Goal: Task Accomplishment & Management: Manage account settings

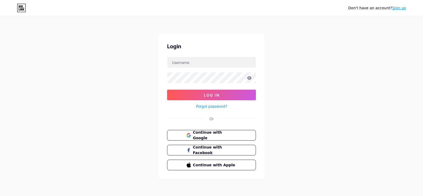
click at [210, 106] on link "Forgot password?" at bounding box center [211, 106] width 31 height 6
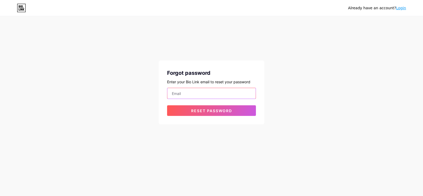
click at [181, 93] on input "email" at bounding box center [212, 93] width 88 height 11
type input "[EMAIL_ADDRESS][DOMAIN_NAME]"
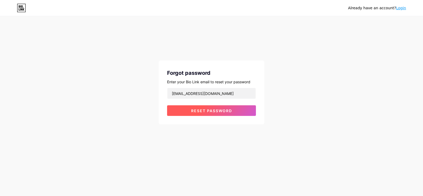
click at [192, 112] on span "Reset password" at bounding box center [211, 110] width 41 height 4
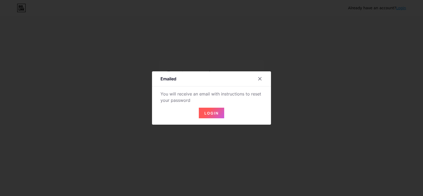
click at [217, 111] on span "Login" at bounding box center [212, 113] width 14 height 4
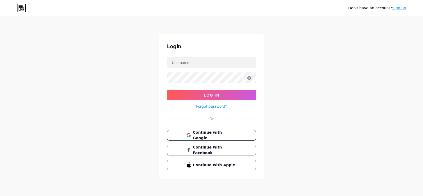
click at [212, 105] on link "Forgot password?" at bounding box center [211, 106] width 31 height 6
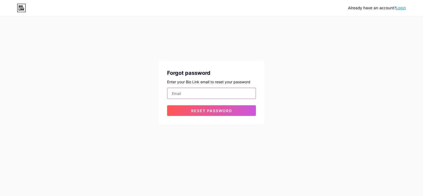
click at [178, 97] on input "email" at bounding box center [212, 93] width 88 height 11
type input "jhectormtz@gmail.com"
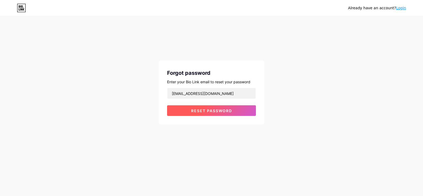
click at [193, 109] on span "Reset password" at bounding box center [211, 110] width 41 height 4
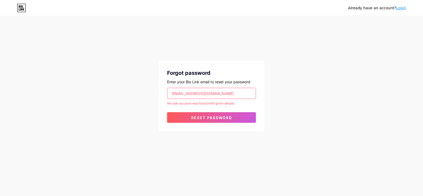
click at [402, 9] on link "Login" at bounding box center [401, 8] width 10 height 4
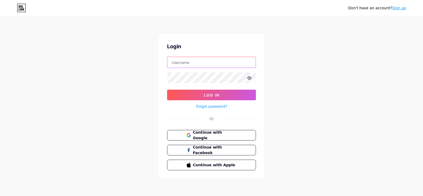
click at [185, 65] on input "text" at bounding box center [212, 62] width 88 height 11
type input "[EMAIL_ADDRESS][DOMAIN_NAME]"
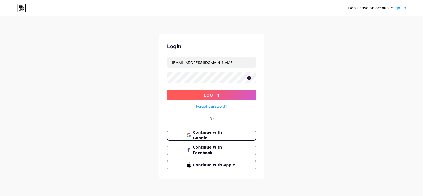
click at [207, 94] on span "Log In" at bounding box center [212, 95] width 16 height 4
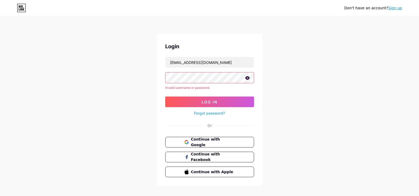
click at [344, 33] on div "Don't have an account? Sign up Login littlecornercumbres@gmail.com Invalid user…" at bounding box center [209, 101] width 419 height 202
click at [220, 113] on link "Forgot password?" at bounding box center [209, 113] width 31 height 6
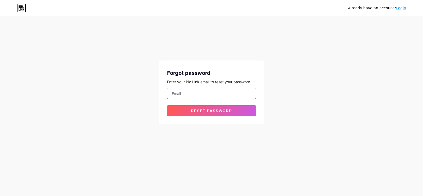
drag, startPoint x: 183, startPoint y: 95, endPoint x: 188, endPoint y: 94, distance: 4.8
click at [188, 94] on input "email" at bounding box center [212, 93] width 88 height 11
type input "[EMAIL_ADDRESS][DOMAIN_NAME]"
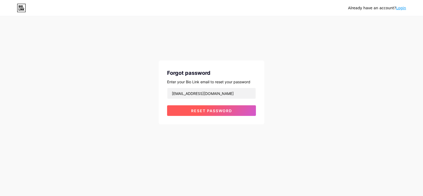
click at [195, 113] on button "Reset password" at bounding box center [211, 110] width 89 height 11
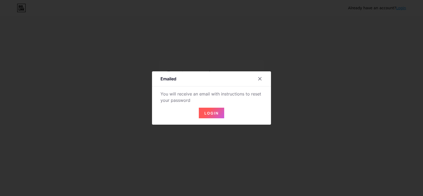
click at [210, 112] on span "Login" at bounding box center [212, 113] width 14 height 4
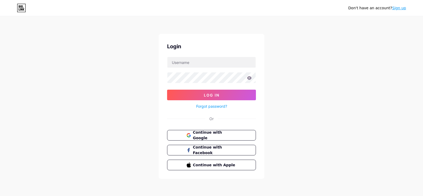
click at [324, 51] on div "Don't have an account? Sign up Login Log In Forgot password? Or Continue with G…" at bounding box center [211, 97] width 423 height 195
click at [377, 99] on div "Don't have an account? Sign up Login Log In Forgot password? Or Continue with G…" at bounding box center [211, 97] width 423 height 195
click at [183, 63] on input "text" at bounding box center [212, 62] width 88 height 11
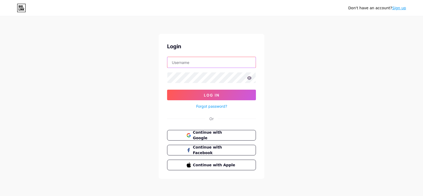
type input "[EMAIL_ADDRESS][DOMAIN_NAME]"
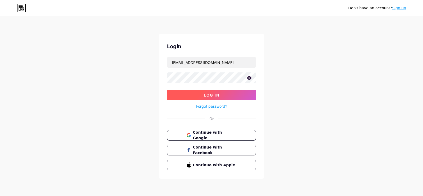
click at [203, 94] on button "Log In" at bounding box center [211, 94] width 89 height 11
click at [206, 95] on span "Log In" at bounding box center [212, 95] width 16 height 4
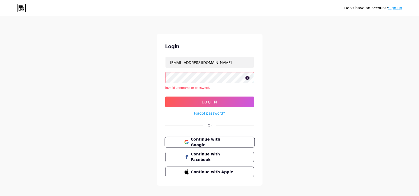
click at [212, 143] on span "Continue with Google" at bounding box center [213, 141] width 44 height 11
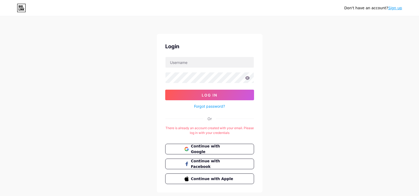
click at [399, 107] on div "Don't have an account? Sign up Login Log In Forgot password? Or There is alread…" at bounding box center [209, 104] width 419 height 209
click at [219, 106] on link "Forgot password?" at bounding box center [209, 106] width 31 height 6
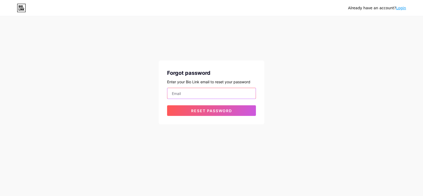
click at [192, 93] on input "email" at bounding box center [212, 93] width 88 height 11
type input "[EMAIL_ADDRESS][DOMAIN_NAME]"
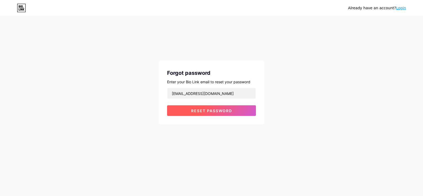
click at [198, 112] on span "Reset password" at bounding box center [211, 110] width 41 height 4
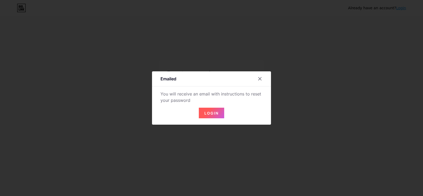
click at [209, 112] on span "Login" at bounding box center [212, 113] width 14 height 4
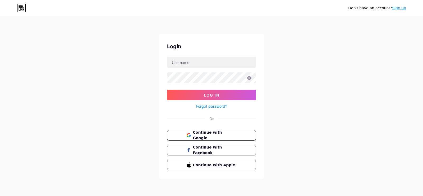
click at [391, 50] on div "Don't have an account? Sign up Login Log In Forgot password? Or Continue with G…" at bounding box center [211, 97] width 423 height 195
click at [182, 62] on input "text" at bounding box center [212, 62] width 88 height 11
type input "[EMAIL_ADDRESS][DOMAIN_NAME]"
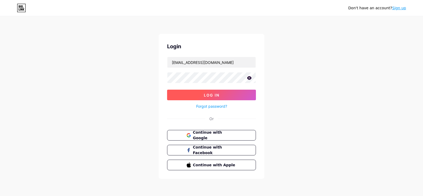
click at [204, 93] on span "Log In" at bounding box center [212, 95] width 16 height 4
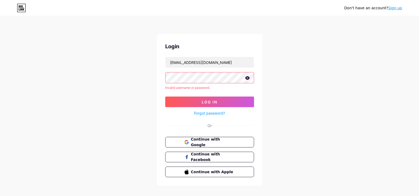
click at [248, 79] on icon at bounding box center [247, 77] width 4 height 3
click at [218, 101] on button "Log In" at bounding box center [209, 101] width 89 height 11
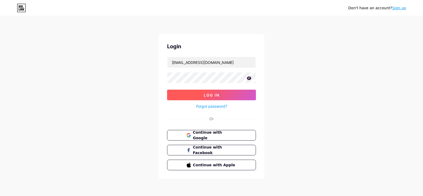
click at [204, 92] on button "Log In" at bounding box center [211, 94] width 89 height 11
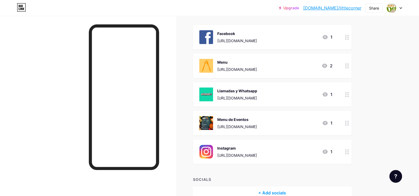
scroll to position [59, 0]
click at [349, 153] on icon at bounding box center [348, 151] width 4 height 5
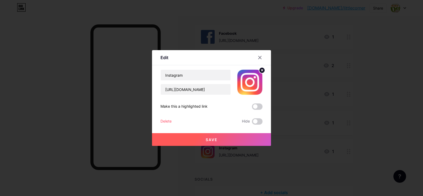
click at [349, 153] on div at bounding box center [211, 98] width 423 height 196
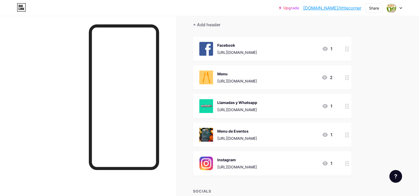
scroll to position [53, 0]
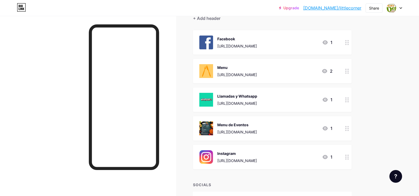
click at [307, 103] on div "Llamadas y Whatsapp [URL][DOMAIN_NAME] 1" at bounding box center [266, 100] width 133 height 14
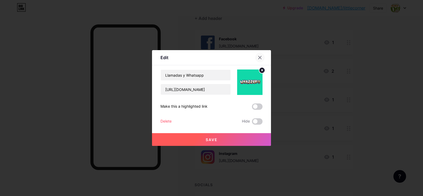
click at [260, 58] on icon at bounding box center [260, 57] width 3 height 3
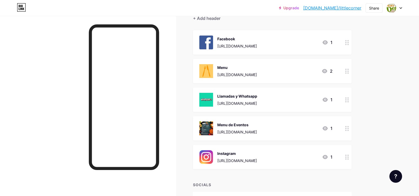
click at [326, 71] on icon at bounding box center [324, 71] width 5 height 4
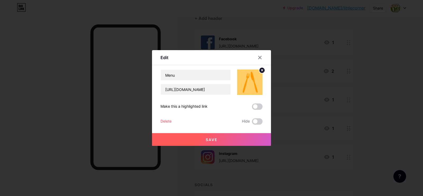
click at [326, 71] on div at bounding box center [211, 98] width 423 height 196
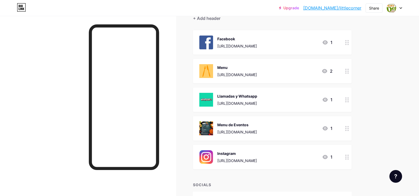
click at [326, 71] on icon at bounding box center [324, 71] width 5 height 4
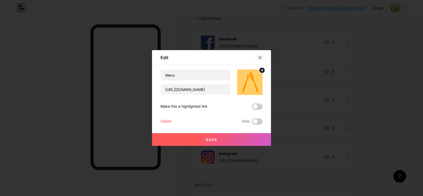
click at [261, 58] on icon at bounding box center [260, 57] width 4 height 4
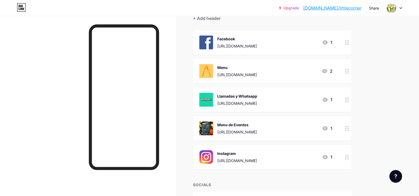
click at [299, 8] on link "Upgrade" at bounding box center [289, 8] width 20 height 4
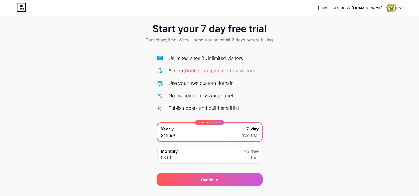
scroll to position [4, 0]
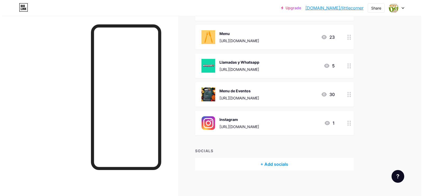
scroll to position [88, 0]
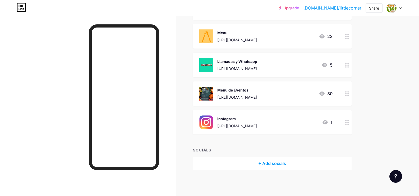
click at [349, 123] on icon at bounding box center [348, 122] width 4 height 5
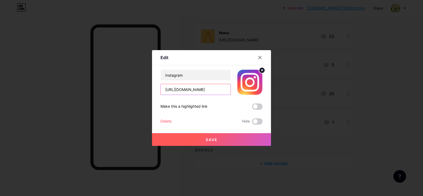
scroll to position [0, 7]
drag, startPoint x: 220, startPoint y: 91, endPoint x: 223, endPoint y: 91, distance: 2.9
click at [223, 91] on input "[URL][DOMAIN_NAME]" at bounding box center [196, 89] width 70 height 11
type input "h"
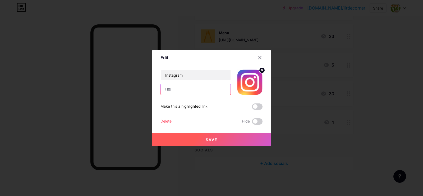
paste input "[URL][DOMAIN_NAME]"
type input "[URL][DOMAIN_NAME]"
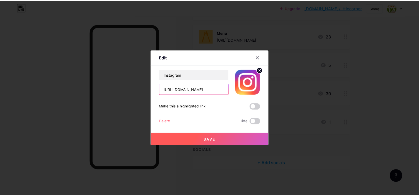
scroll to position [0, 0]
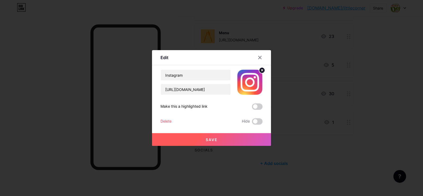
click at [213, 139] on span "Save" at bounding box center [212, 139] width 12 height 4
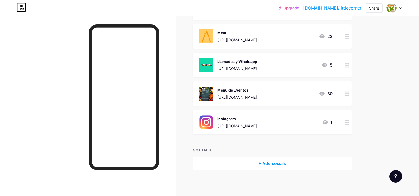
click at [349, 65] on icon at bounding box center [348, 64] width 4 height 5
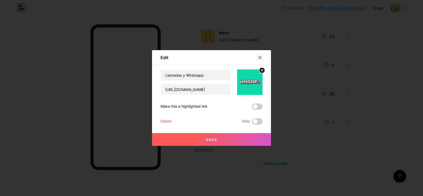
click at [259, 57] on icon at bounding box center [260, 57] width 3 height 3
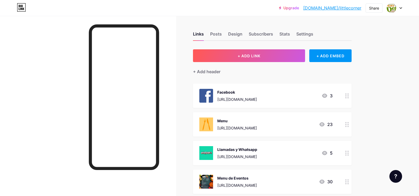
click at [0, 118] on div at bounding box center [88, 114] width 176 height 196
click at [349, 153] on icon at bounding box center [348, 152] width 4 height 5
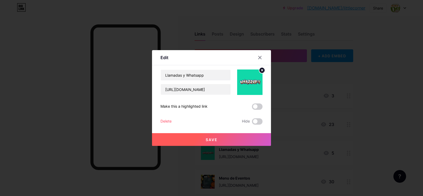
click at [261, 70] on circle at bounding box center [262, 70] width 6 height 6
click at [250, 80] on rect at bounding box center [249, 78] width 8 height 8
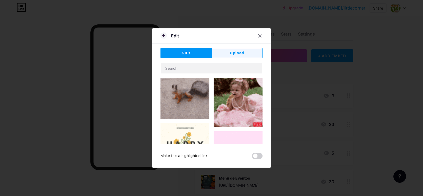
click at [250, 50] on button "Upload" at bounding box center [237, 53] width 51 height 11
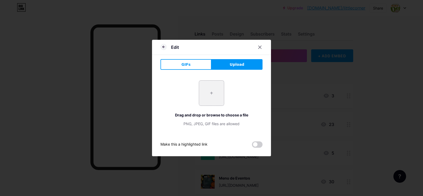
click at [210, 93] on input "file" at bounding box center [211, 92] width 25 height 25
type input "C:\fakepath\WhatsApp_icon.png.webp"
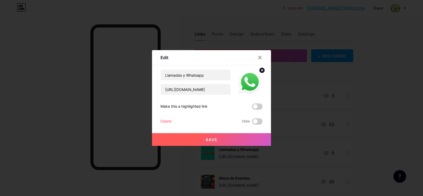
click at [211, 139] on span "Save" at bounding box center [212, 139] width 12 height 4
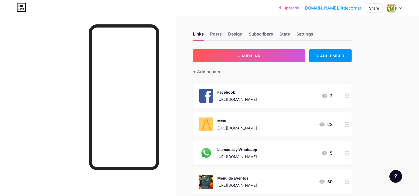
click at [400, 8] on icon at bounding box center [401, 8] width 3 height 2
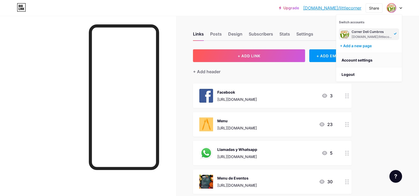
click at [355, 61] on link "Account settings" at bounding box center [370, 60] width 66 height 14
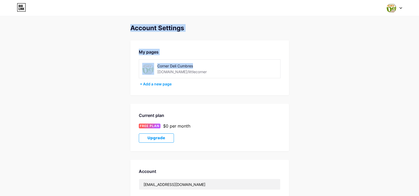
drag, startPoint x: 403, startPoint y: 5, endPoint x: 277, endPoint y: 78, distance: 145.5
click at [277, 78] on div "Switch accounts Corner Deli Cumbres [DOMAIN_NAME]/littlecorner + Add a new page…" at bounding box center [209, 137] width 419 height 275
click at [413, 38] on div "Account Settings My pages Corner Deli Cumbres [DOMAIN_NAME]/littlecorner + Add …" at bounding box center [209, 149] width 419 height 250
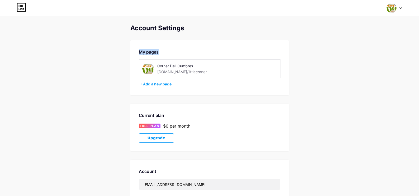
click at [413, 38] on div "Account Settings My pages Corner Deli Cumbres [DOMAIN_NAME]/littlecorner + Add …" at bounding box center [209, 149] width 419 height 250
click at [401, 8] on div at bounding box center [394, 8] width 15 height 10
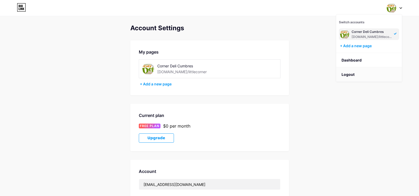
click at [348, 73] on li "Logout" at bounding box center [370, 74] width 66 height 14
